Goal: Transaction & Acquisition: Purchase product/service

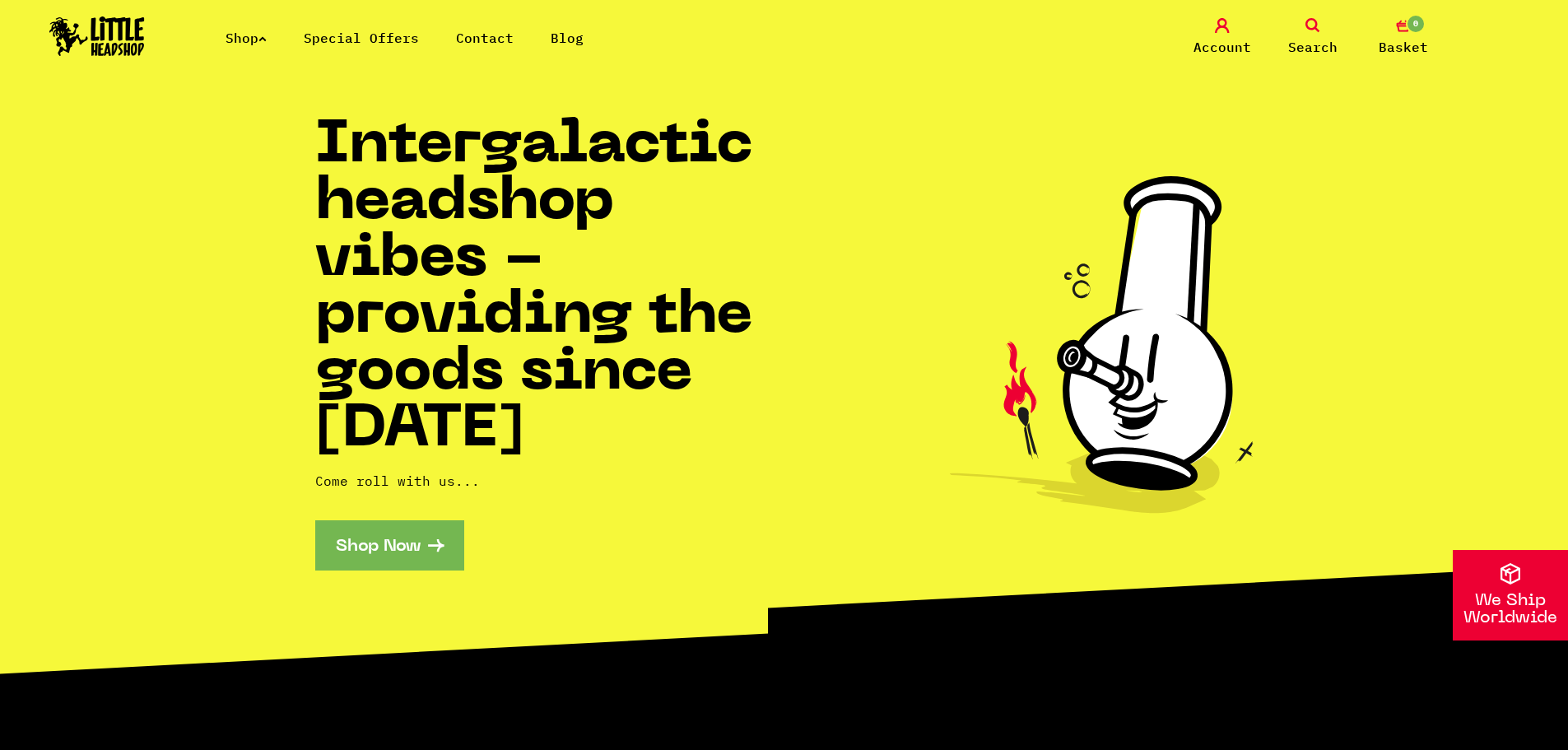
click at [256, 40] on link "Shop" at bounding box center [246, 38] width 41 height 17
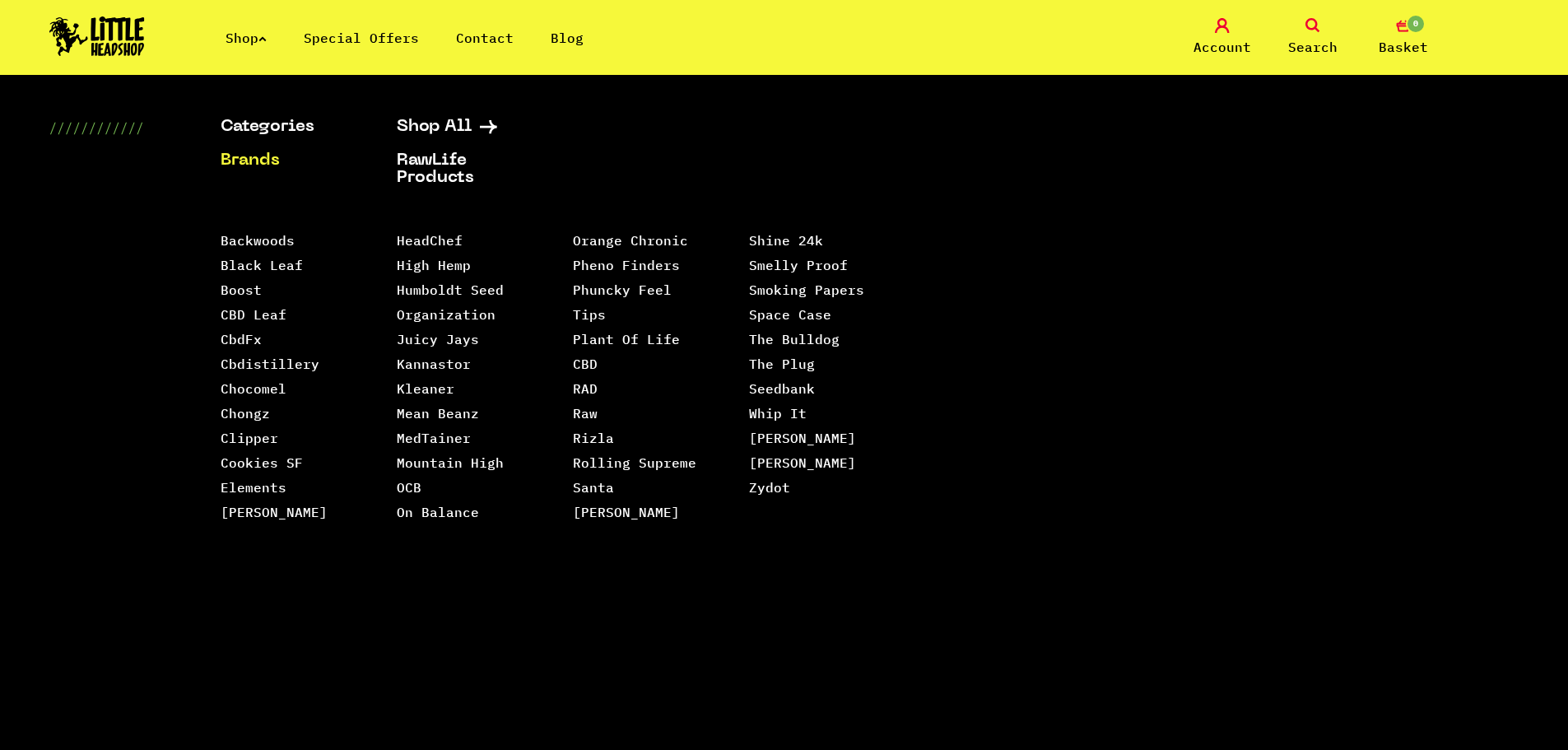
click at [261, 158] on link "Brands" at bounding box center [287, 161] width 135 height 18
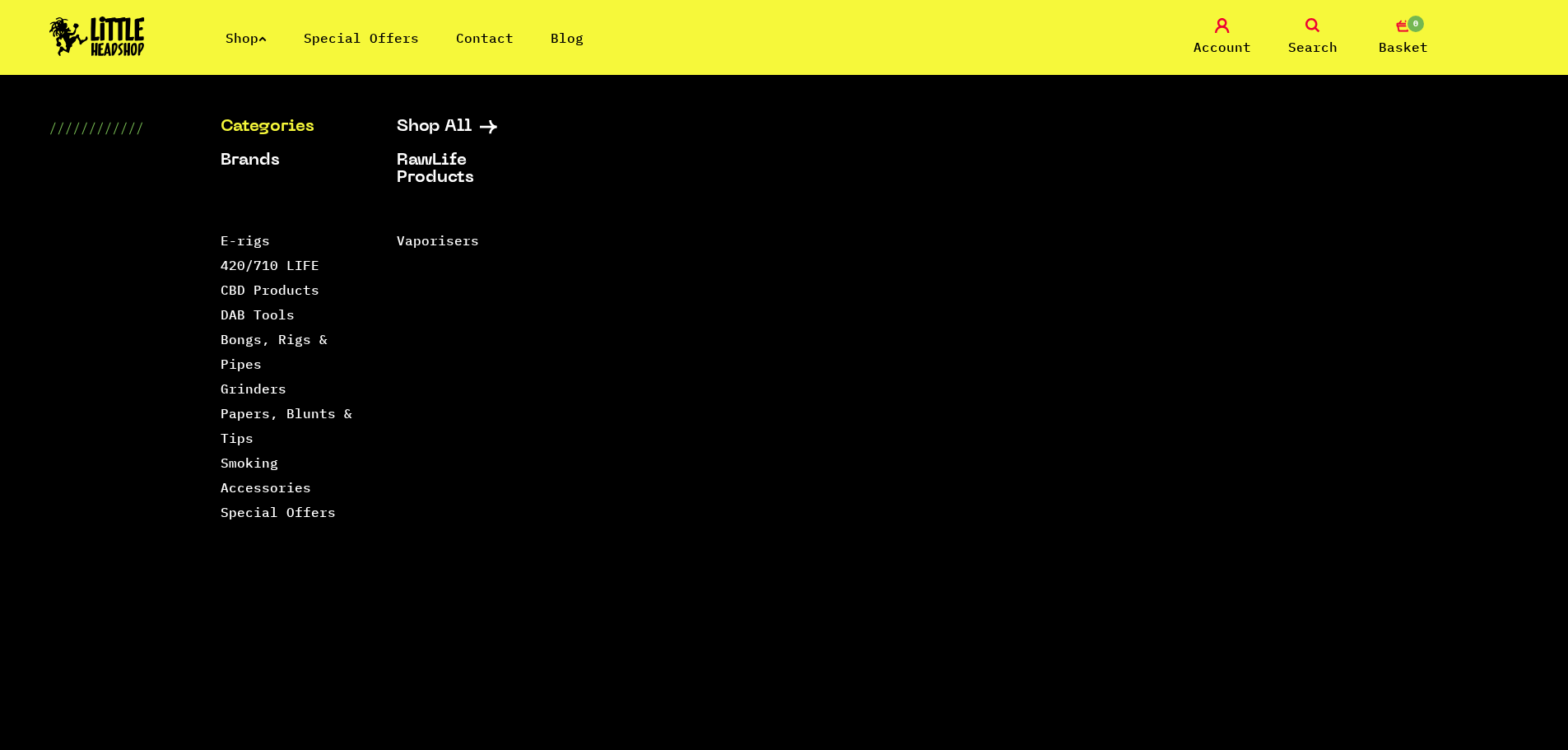
click at [255, 33] on link "Shop" at bounding box center [246, 38] width 41 height 17
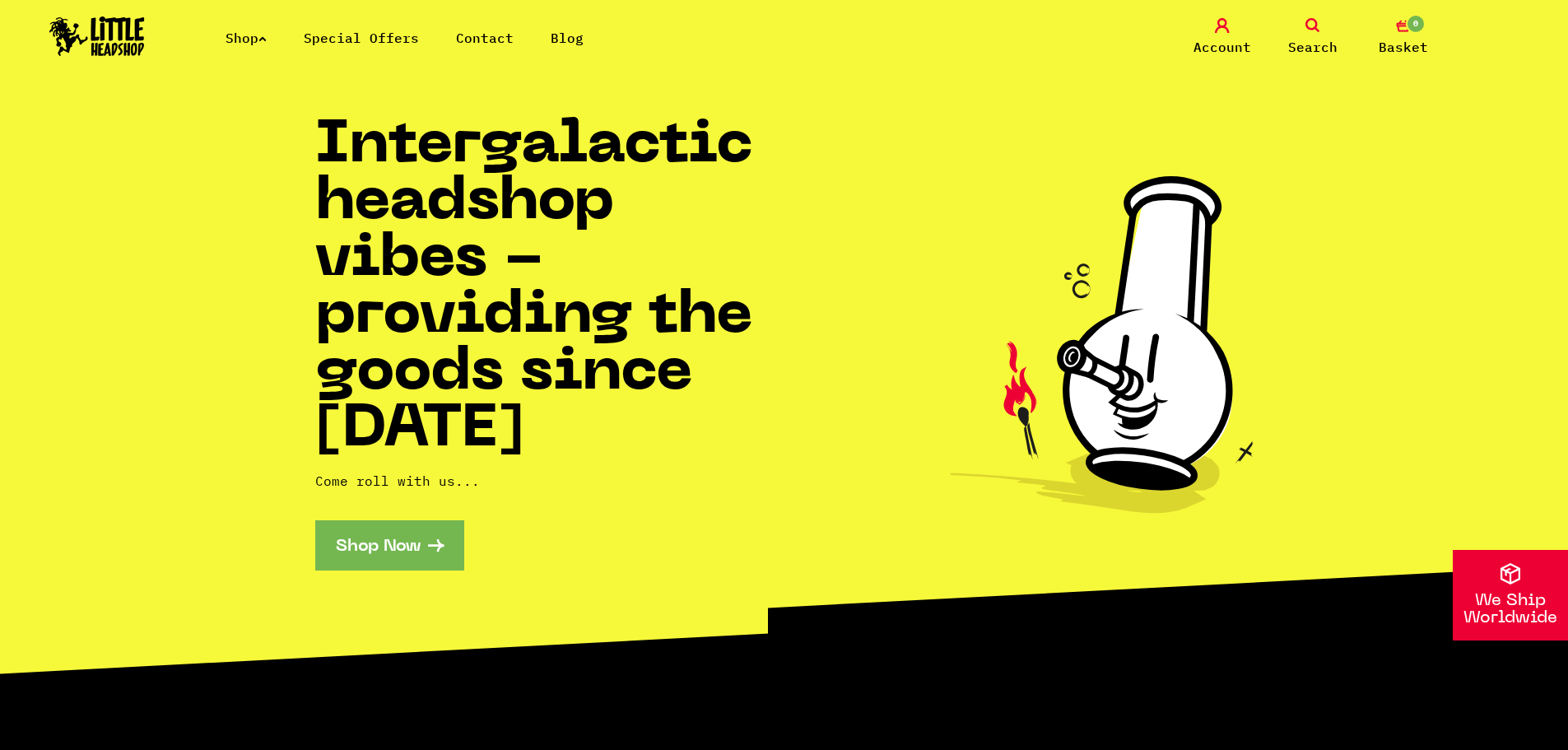
click at [253, 37] on link "Shop" at bounding box center [246, 38] width 41 height 17
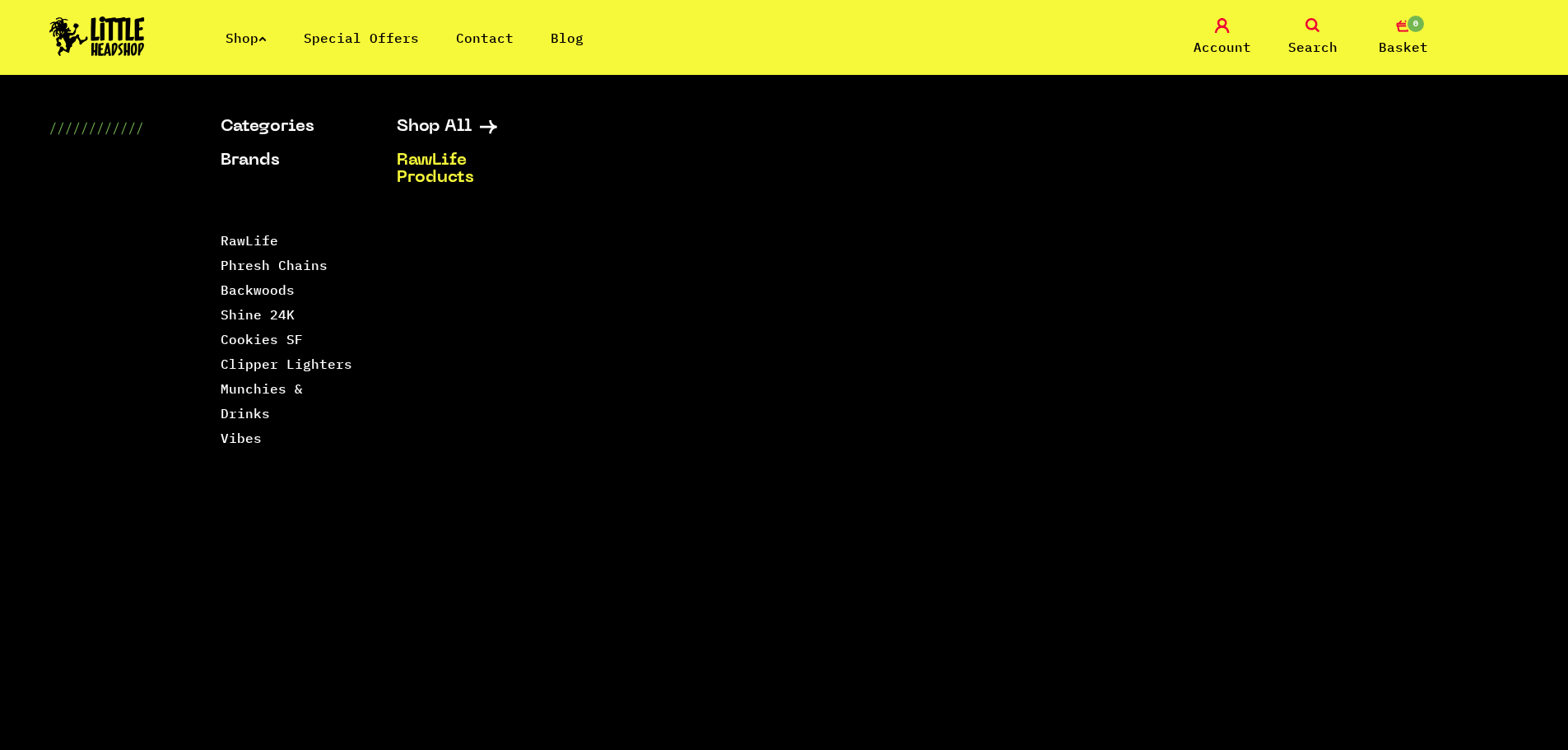
click at [1308, 41] on span "Search" at bounding box center [1312, 46] width 49 height 20
click at [257, 35] on link "Shop" at bounding box center [246, 38] width 41 height 17
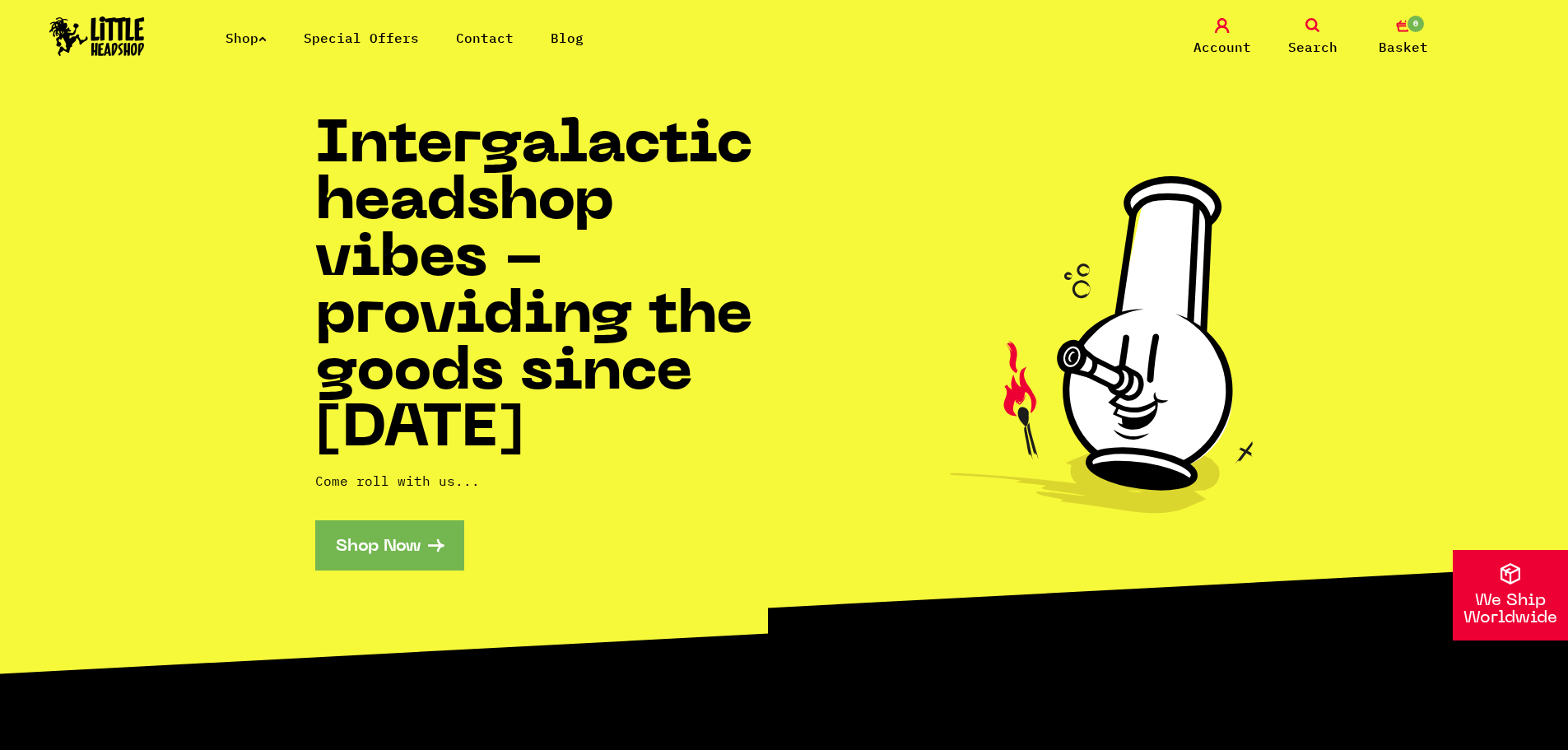
click at [386, 545] on link "Shop Now" at bounding box center [389, 546] width 149 height 50
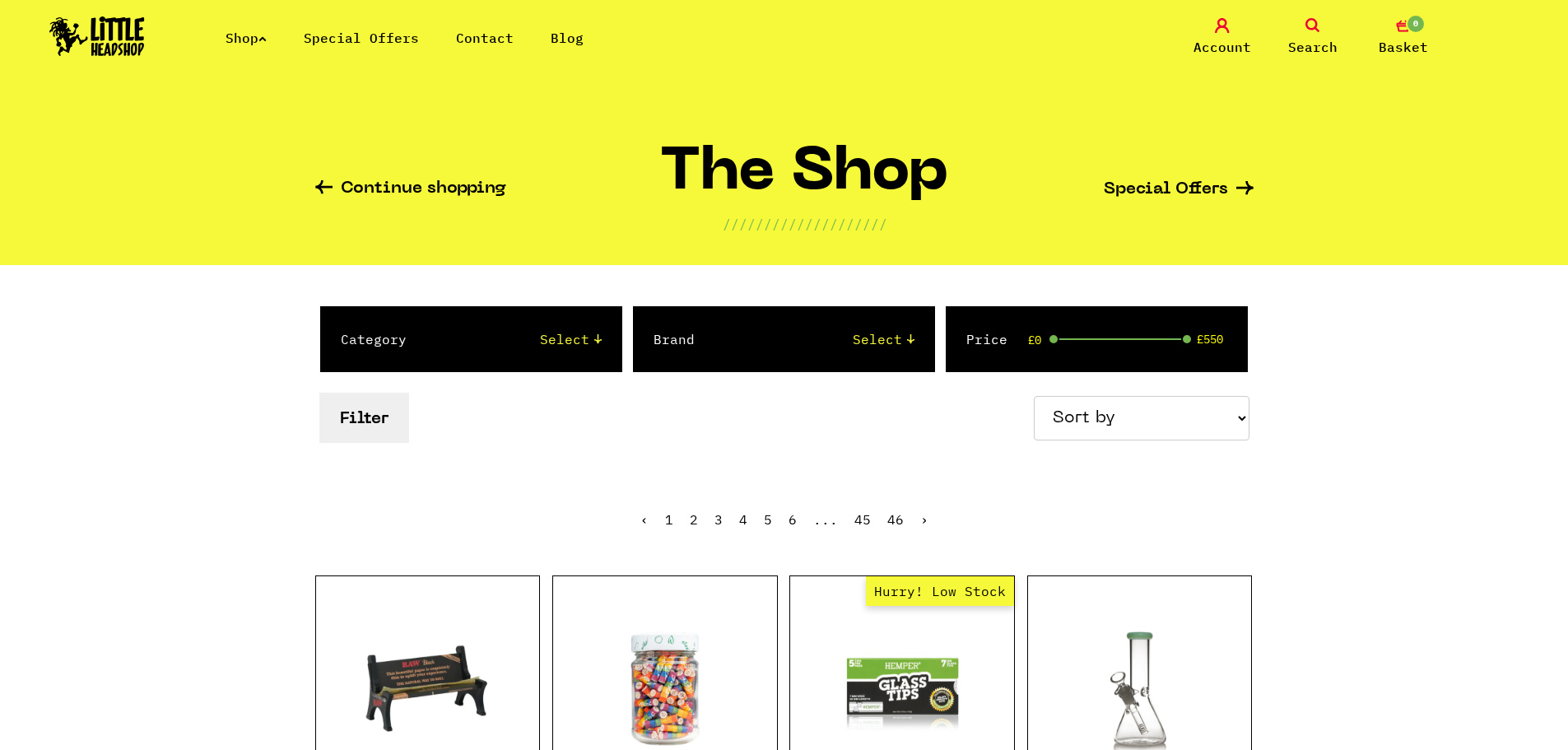
click at [595, 340] on select "Select 2 Piece 3 Piece 4 Piece 420/710 LIFE Acrylic Bongs Ashtrays Backwoods Ba…" at bounding box center [520, 338] width 162 height 20
click at [612, 477] on div "Category Select 2 Piece 3 Piece 4 Piece 420/710 LIFE Acrylic Bongs Ashtrays Bac…" at bounding box center [784, 376] width 939 height 223
click at [1311, 31] on icon at bounding box center [1313, 25] width 15 height 15
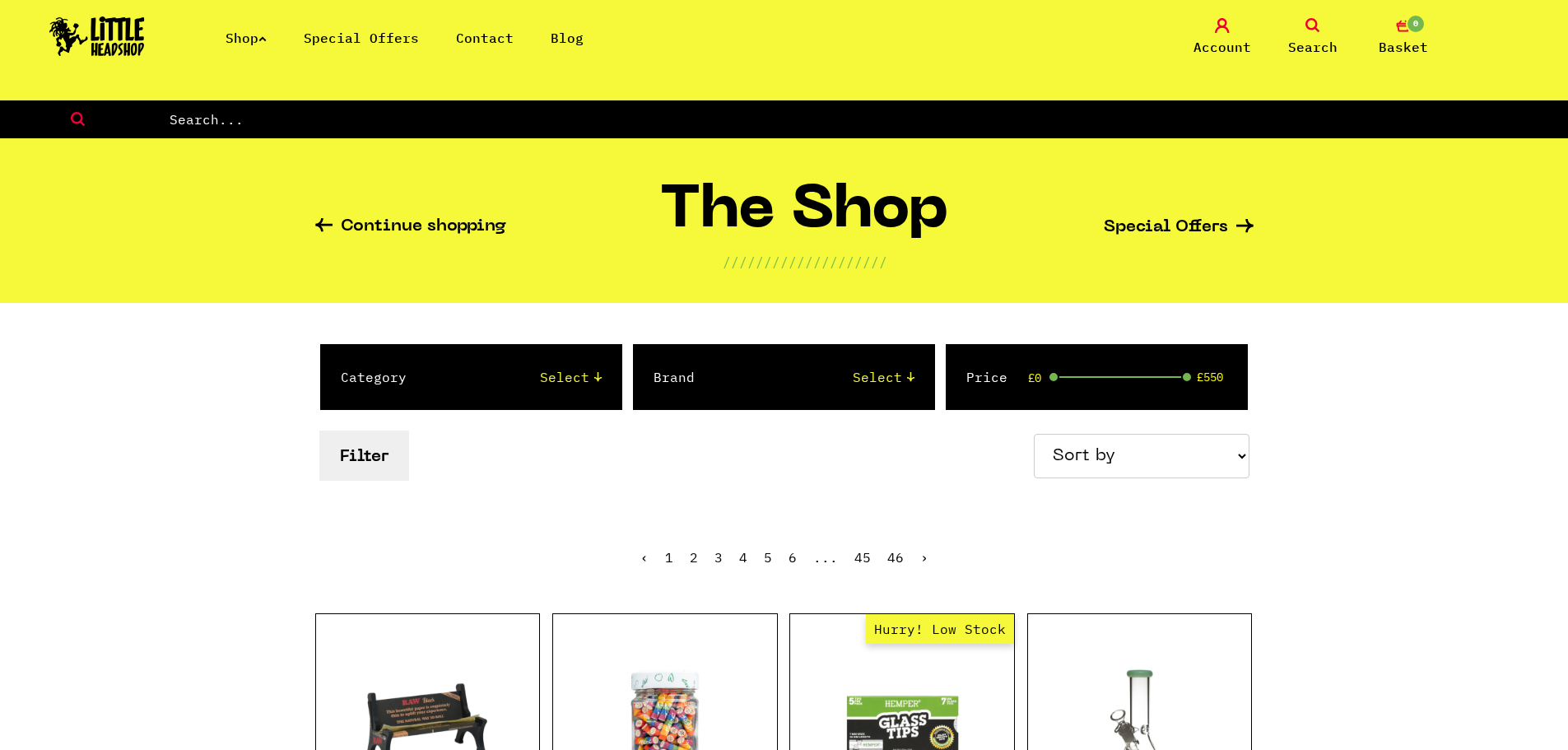
click at [195, 115] on input "text" at bounding box center [868, 119] width 1401 height 21
type input "cigar lighters"
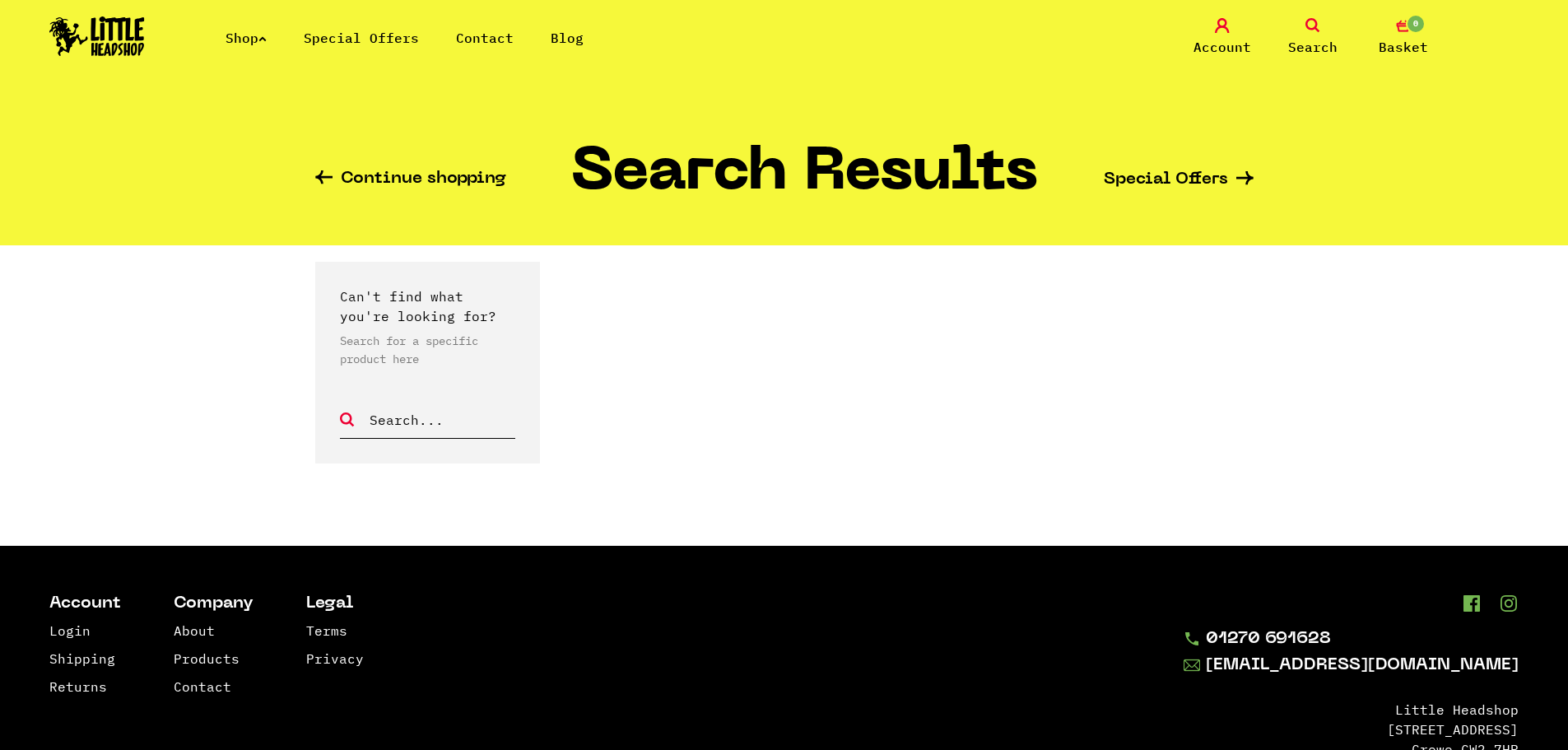
click at [384, 420] on input "text" at bounding box center [441, 419] width 148 height 21
type input "cigar lighters"
click at [349, 414] on icon at bounding box center [349, 420] width 17 height 15
